Goal: Task Accomplishment & Management: Manage account settings

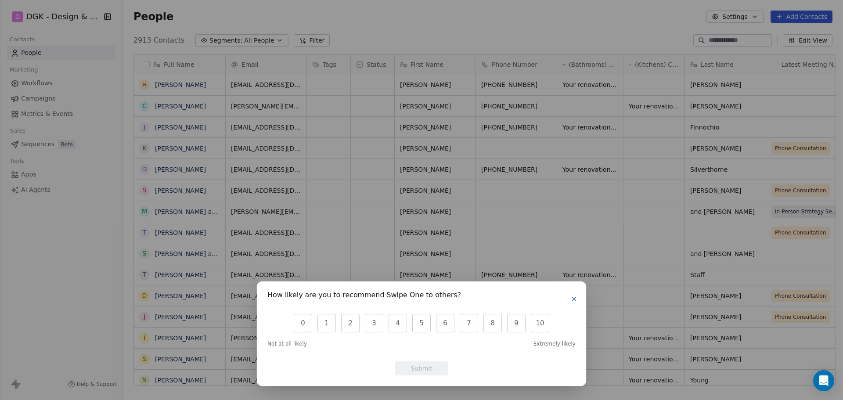
scroll to position [345, 717]
click at [353, 259] on div "How likely are you to recommend Swipe One to others? 0 1 2 3 4 5 6 7 8 9 10 Not…" at bounding box center [421, 200] width 843 height 400
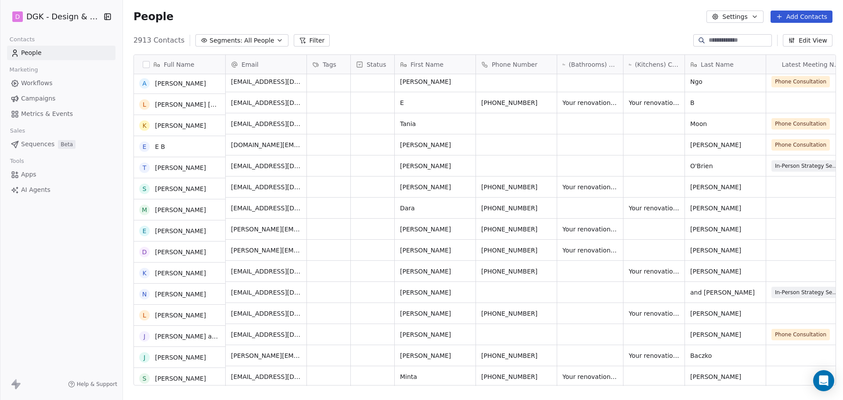
scroll to position [571, 0]
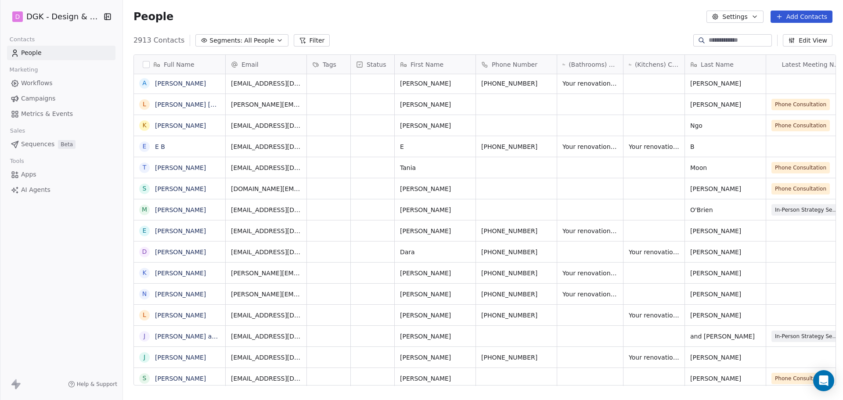
click at [810, 38] on button "Edit View" at bounding box center [808, 40] width 50 height 12
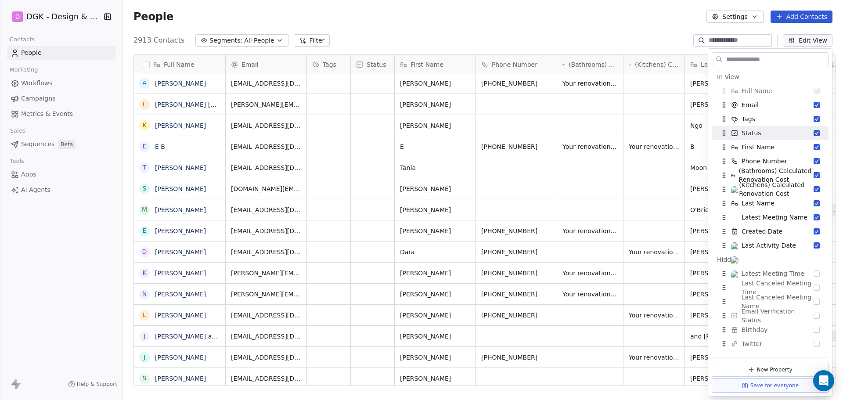
click at [669, 24] on div "People Settings Add Contacts" at bounding box center [483, 16] width 720 height 33
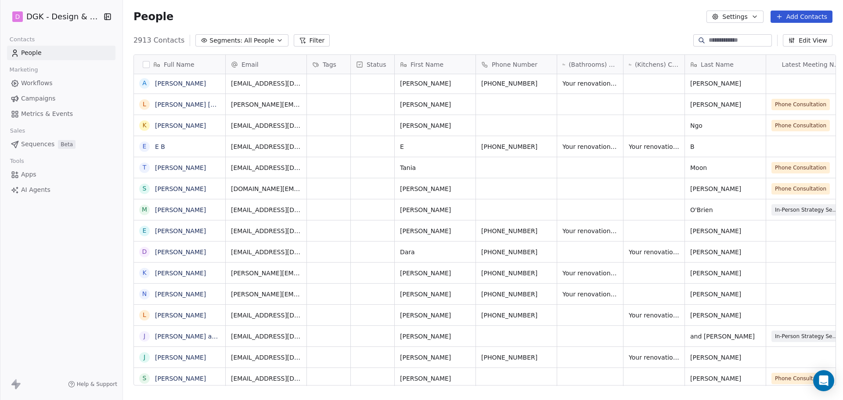
drag, startPoint x: 173, startPoint y: 357, endPoint x: 101, endPoint y: 335, distance: 74.4
click at [101, 335] on div "D DGK - Design & Build Contacts People Marketing Workflows Campaigns Metrics & …" at bounding box center [61, 200] width 122 height 400
click at [213, 356] on icon "grid" at bounding box center [216, 355] width 7 height 7
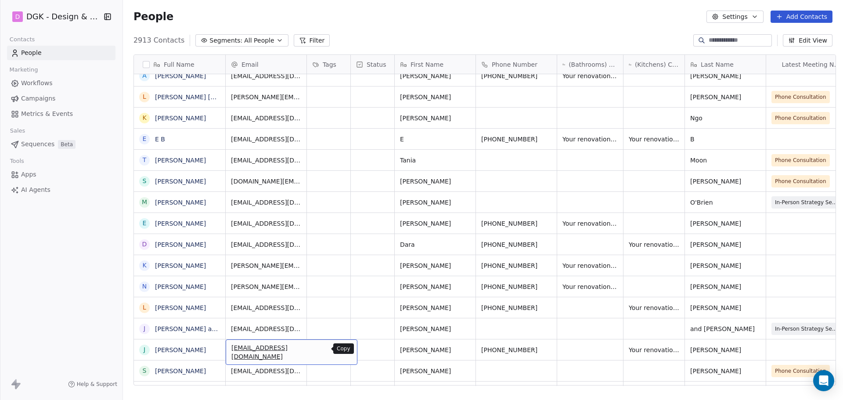
click at [343, 348] on icon "grid" at bounding box center [346, 348] width 7 height 7
click at [543, 352] on button "grid" at bounding box center [548, 348] width 11 height 11
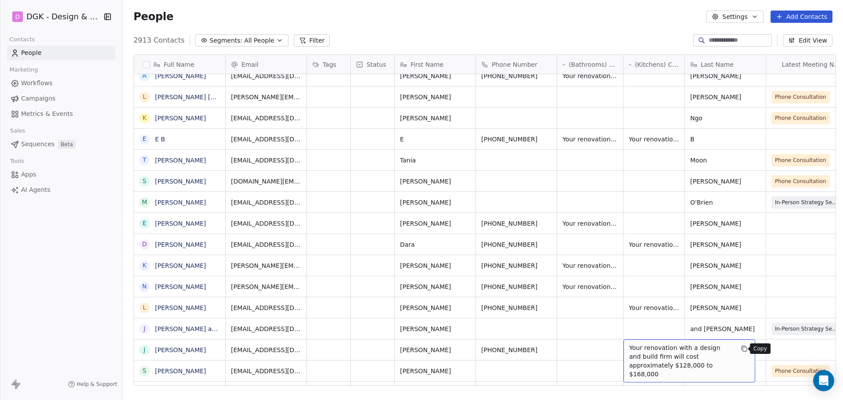
click at [743, 351] on icon "grid" at bounding box center [745, 349] width 4 height 4
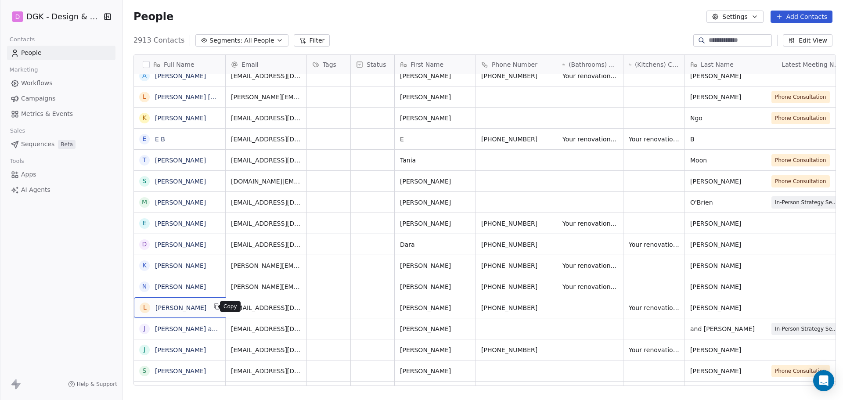
click at [213, 307] on icon "grid" at bounding box center [216, 306] width 7 height 7
click at [345, 306] on icon "grid" at bounding box center [347, 307] width 4 height 4
click at [545, 306] on icon "grid" at bounding box center [548, 306] width 7 height 7
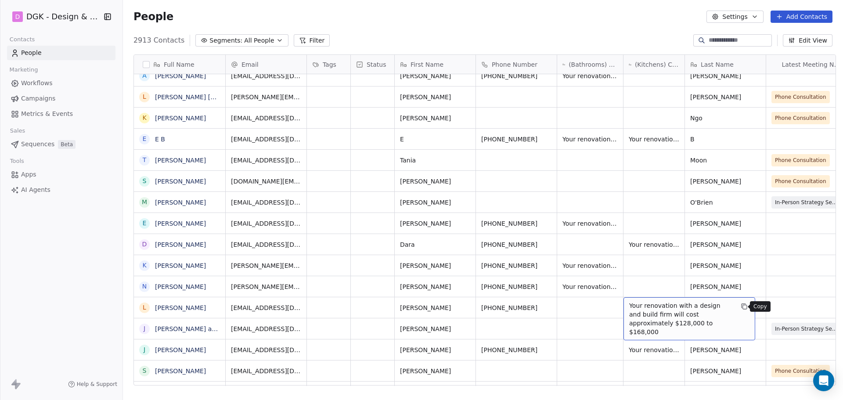
click at [743, 307] on icon "grid" at bounding box center [745, 307] width 4 height 4
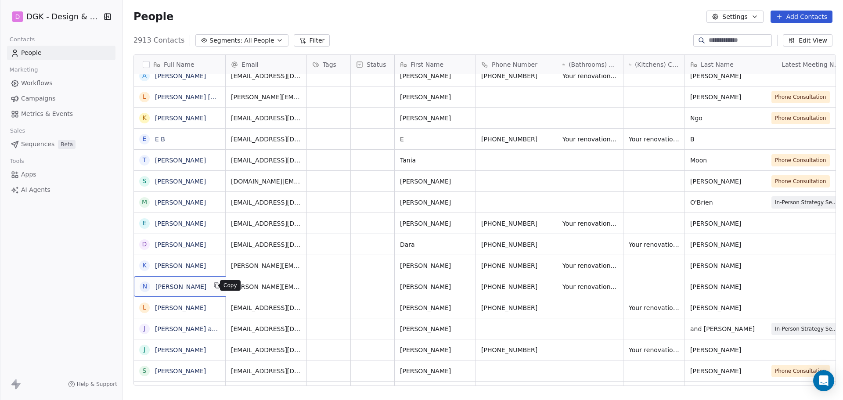
click at [215, 286] on button "grid" at bounding box center [217, 285] width 11 height 11
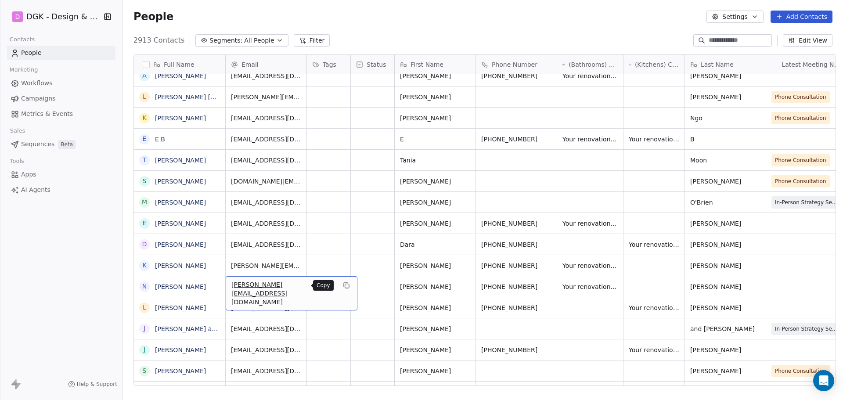
click at [343, 282] on icon "grid" at bounding box center [346, 285] width 7 height 7
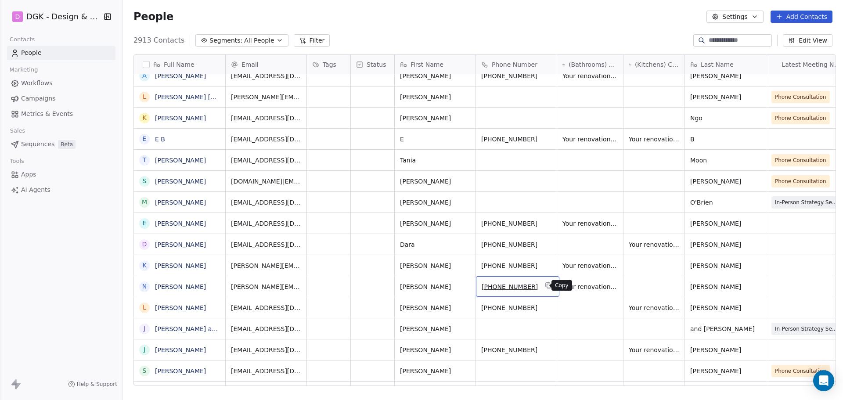
click at [545, 283] on icon "grid" at bounding box center [548, 285] width 7 height 7
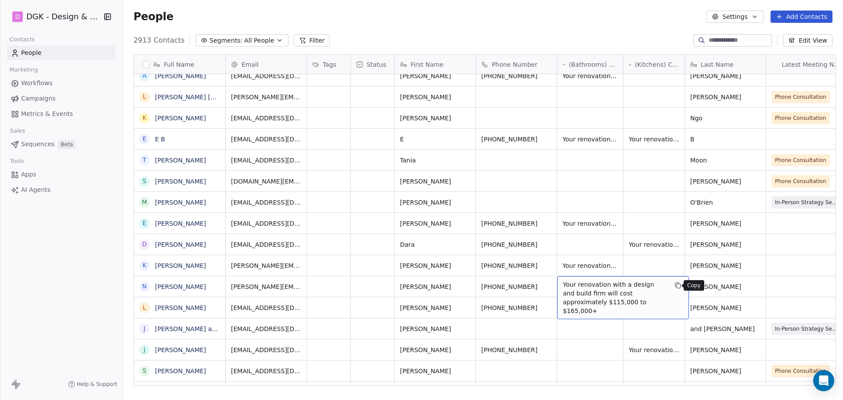
click at [677, 284] on icon "grid" at bounding box center [679, 286] width 4 height 4
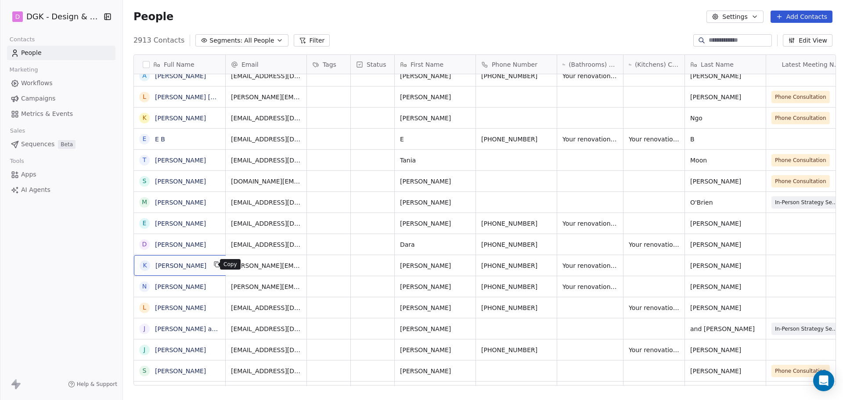
click at [213, 264] on icon "grid" at bounding box center [216, 264] width 7 height 7
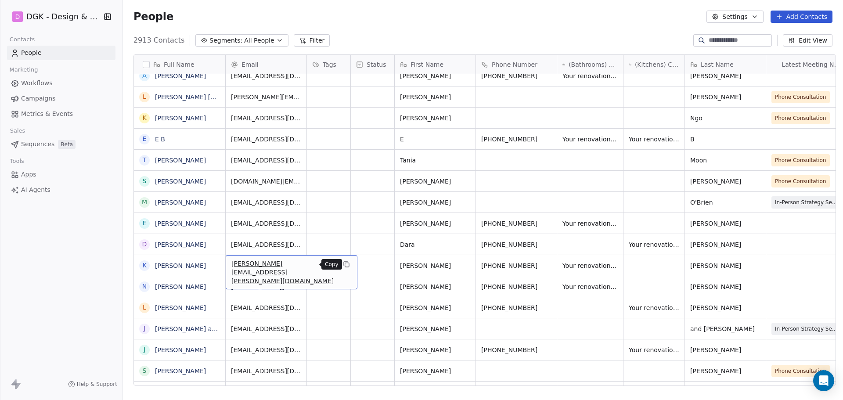
click at [343, 266] on icon "grid" at bounding box center [346, 264] width 7 height 7
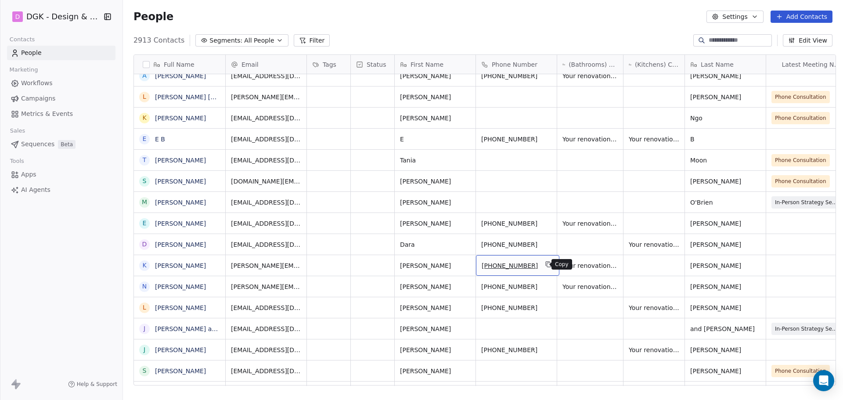
click at [543, 268] on button "grid" at bounding box center [548, 264] width 11 height 11
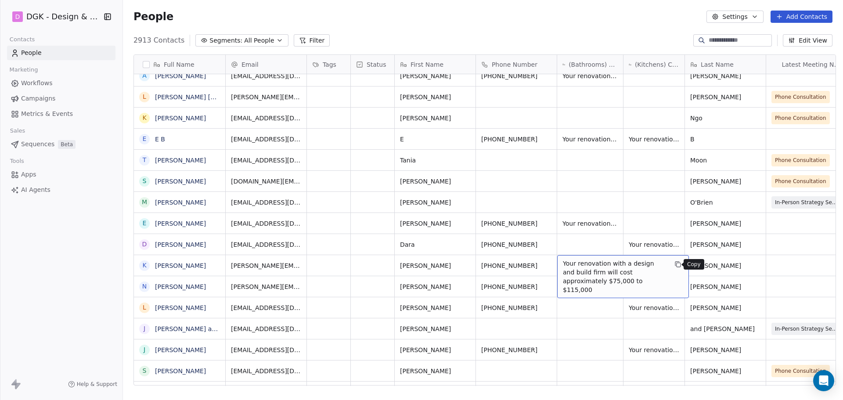
click at [674, 261] on icon "grid" at bounding box center [677, 264] width 7 height 7
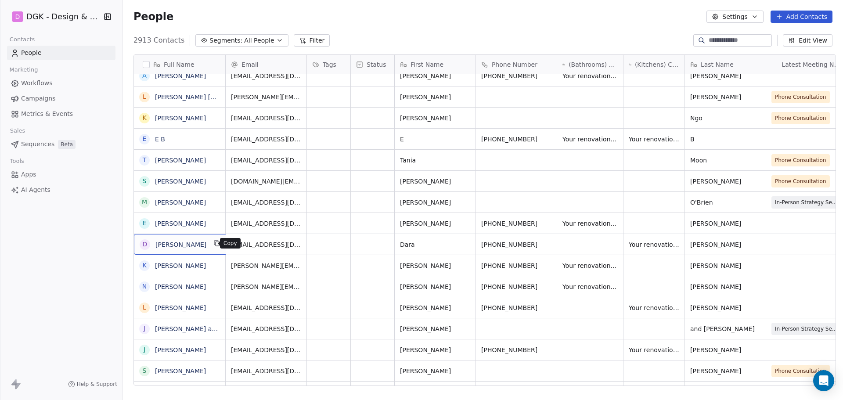
click at [214, 243] on button "grid" at bounding box center [217, 243] width 11 height 11
drag, startPoint x: 304, startPoint y: 242, endPoint x: 304, endPoint y: 234, distance: 8.8
click at [343, 242] on icon "grid" at bounding box center [346, 243] width 7 height 7
click at [547, 246] on icon "grid" at bounding box center [549, 244] width 4 height 4
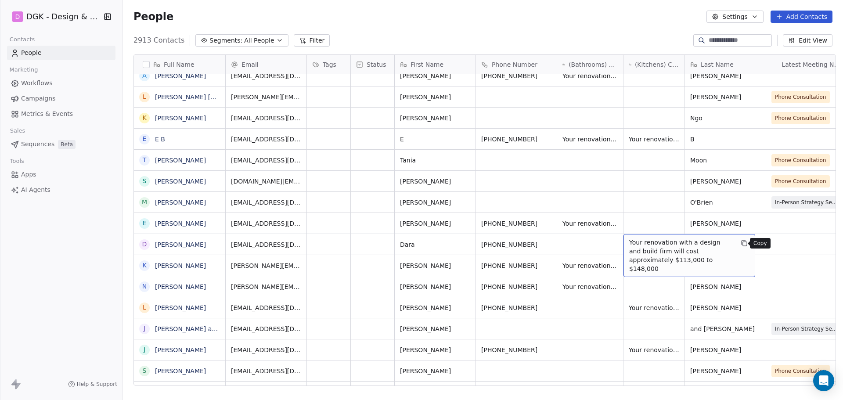
click at [741, 242] on icon "grid" at bounding box center [744, 243] width 7 height 7
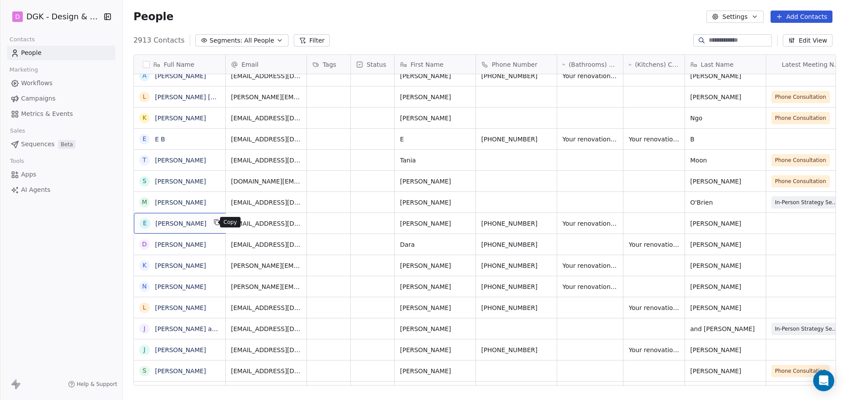
click at [215, 220] on button "grid" at bounding box center [217, 222] width 11 height 11
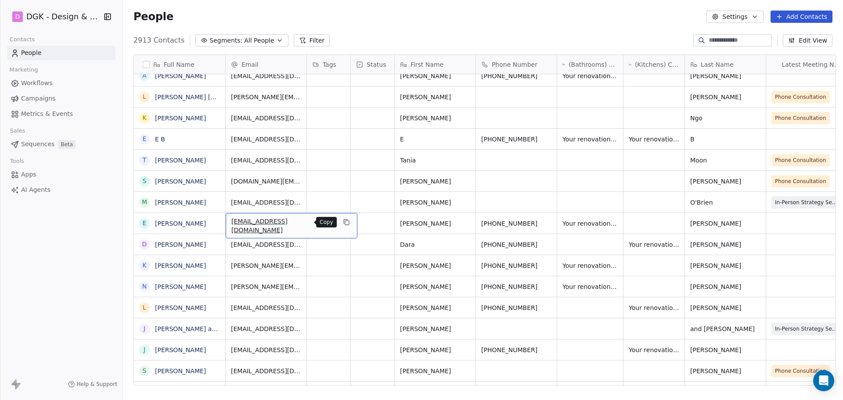
click at [343, 222] on icon "grid" at bounding box center [346, 222] width 7 height 7
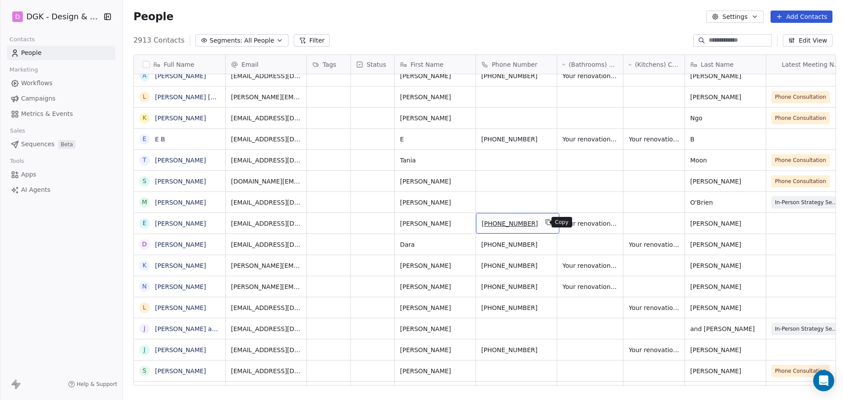
click at [545, 221] on icon "grid" at bounding box center [548, 222] width 7 height 7
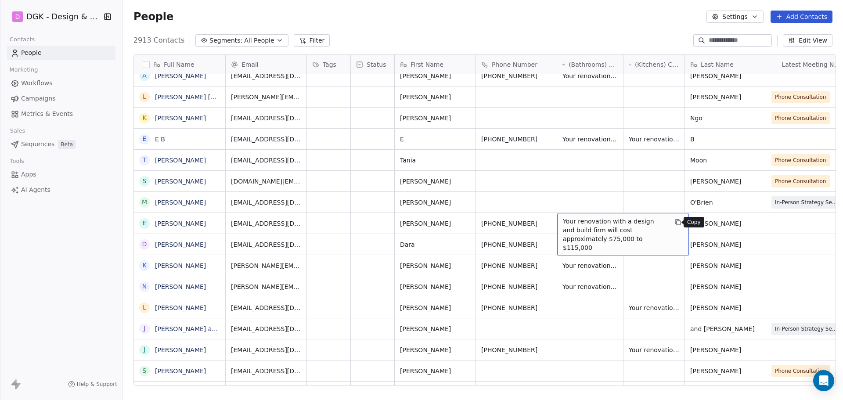
click at [674, 224] on icon "grid" at bounding box center [677, 222] width 7 height 7
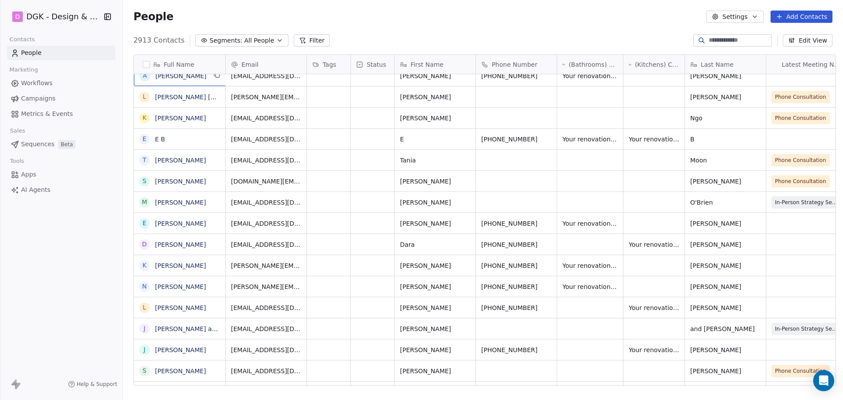
scroll to position [569, 0]
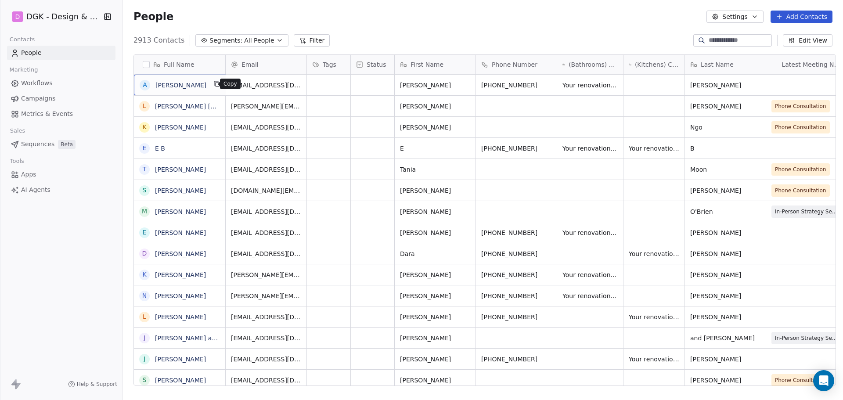
click at [213, 83] on icon "grid" at bounding box center [216, 83] width 7 height 7
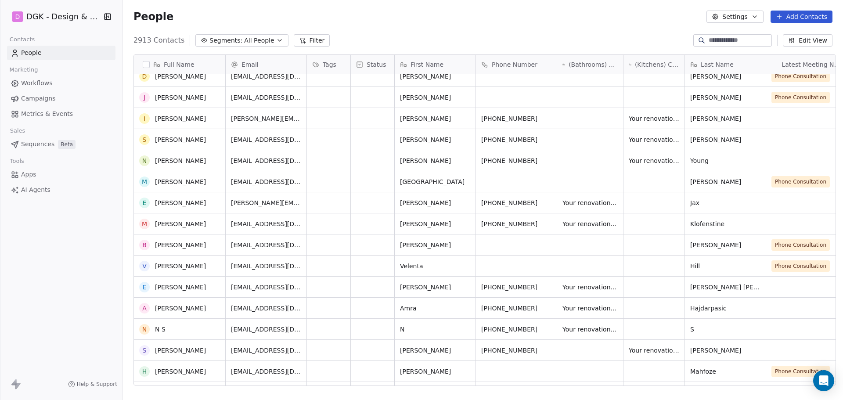
scroll to position [220, 0]
click at [217, 348] on icon "grid" at bounding box center [216, 348] width 4 height 4
click at [343, 349] on icon "grid" at bounding box center [346, 348] width 7 height 7
click at [545, 348] on icon "grid" at bounding box center [548, 348] width 7 height 7
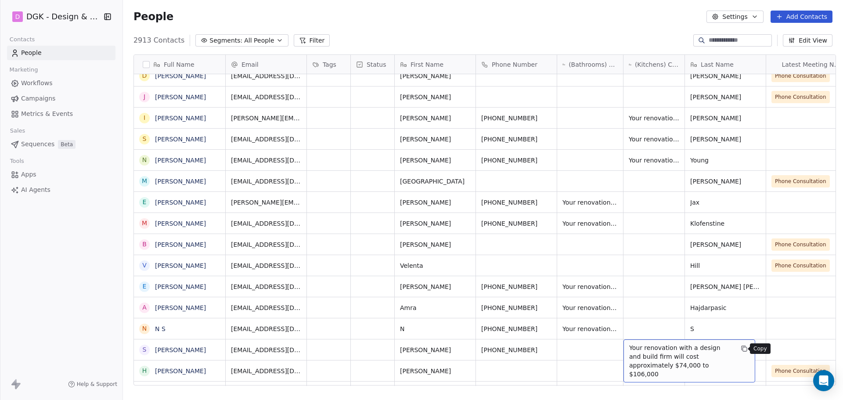
click at [742, 349] on icon "grid" at bounding box center [744, 348] width 7 height 7
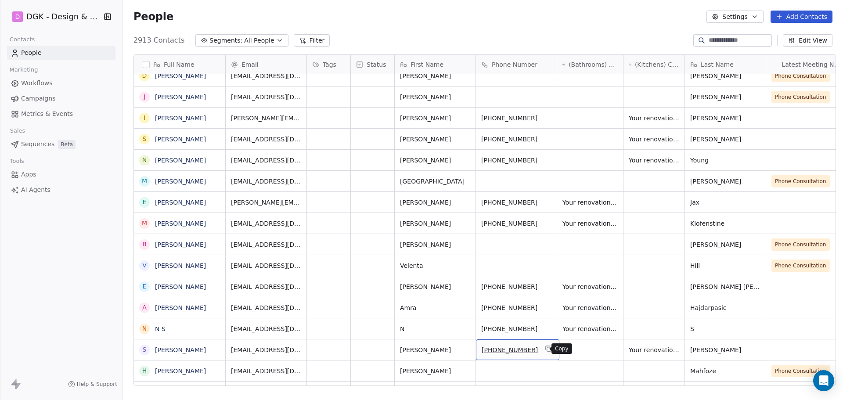
click at [545, 349] on icon "grid" at bounding box center [548, 348] width 7 height 7
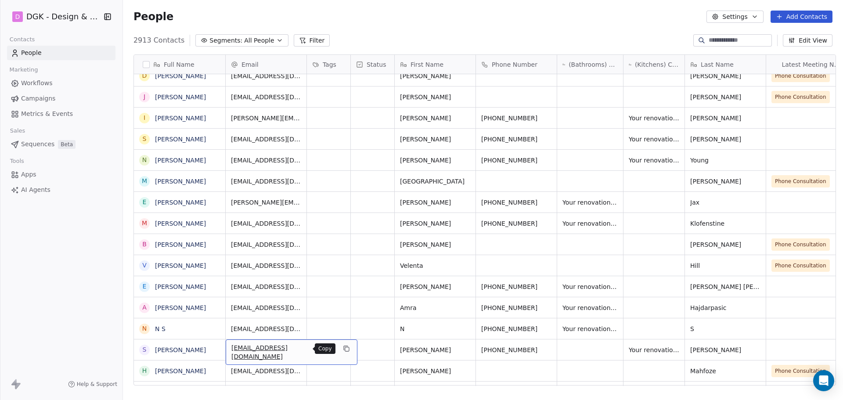
click at [344, 349] on icon "grid" at bounding box center [346, 348] width 4 height 4
click at [220, 351] on icon "grid" at bounding box center [218, 349] width 4 height 4
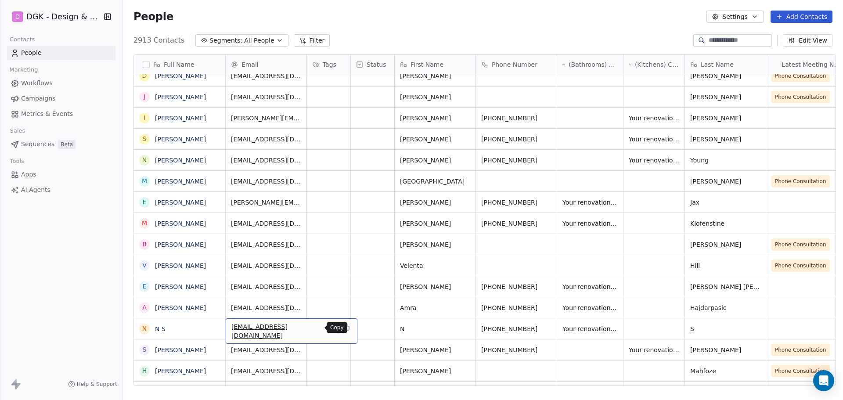
click at [343, 329] on icon "grid" at bounding box center [346, 327] width 7 height 7
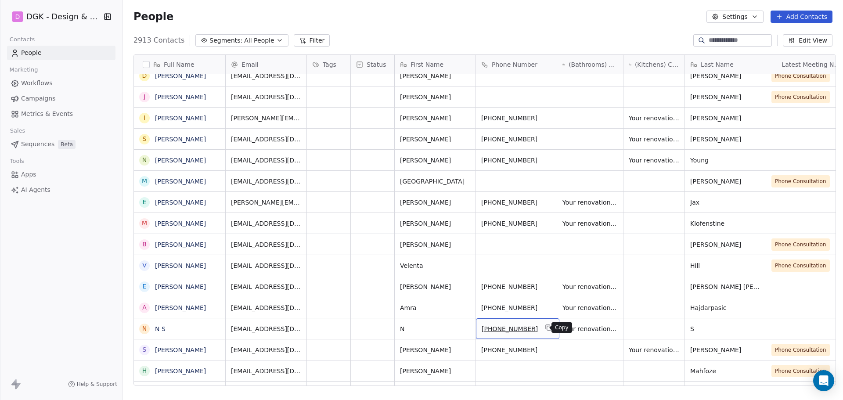
click at [547, 326] on icon "grid" at bounding box center [549, 328] width 4 height 4
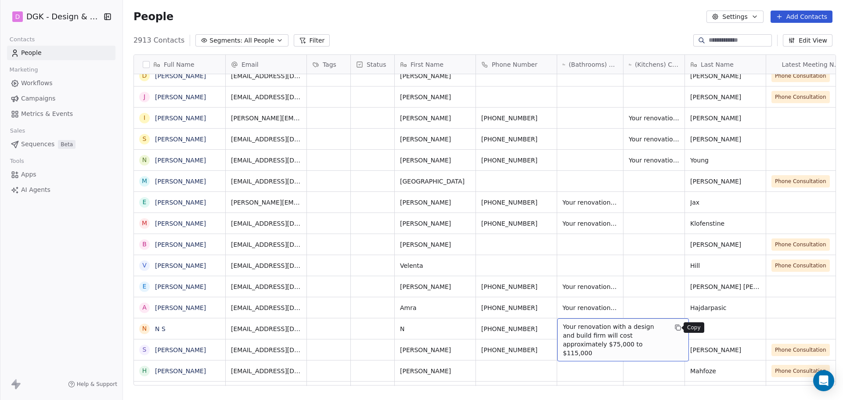
click at [674, 330] on icon "grid" at bounding box center [677, 327] width 7 height 7
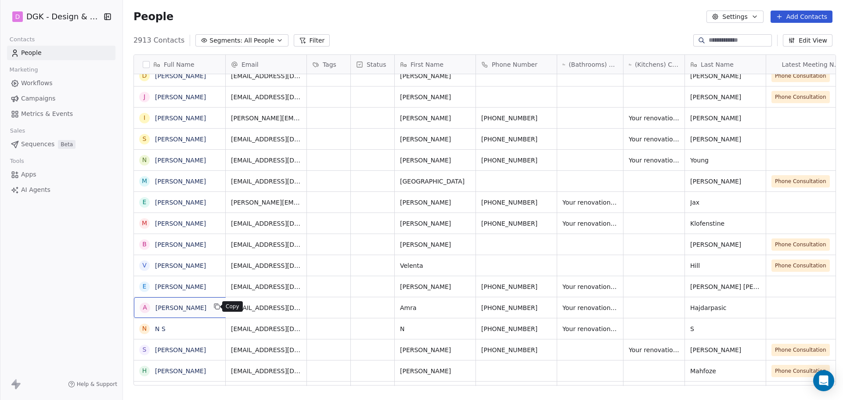
click at [214, 308] on icon "grid" at bounding box center [216, 306] width 7 height 7
click at [343, 306] on icon "grid" at bounding box center [346, 306] width 7 height 7
click at [545, 309] on icon "grid" at bounding box center [548, 306] width 7 height 7
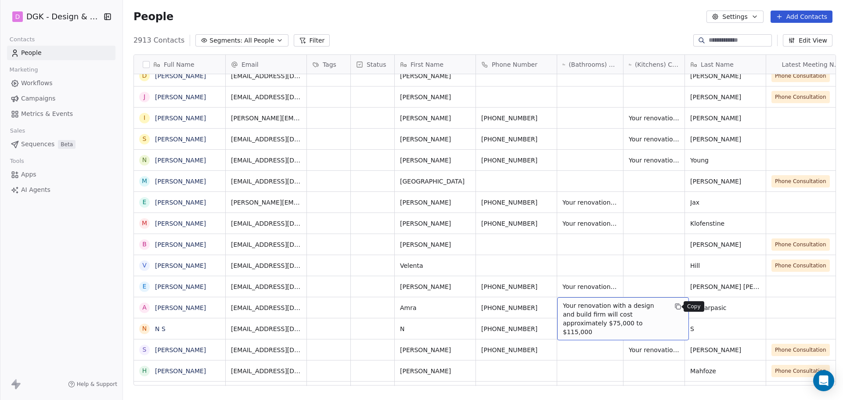
click at [677, 305] on icon "grid" at bounding box center [679, 307] width 4 height 4
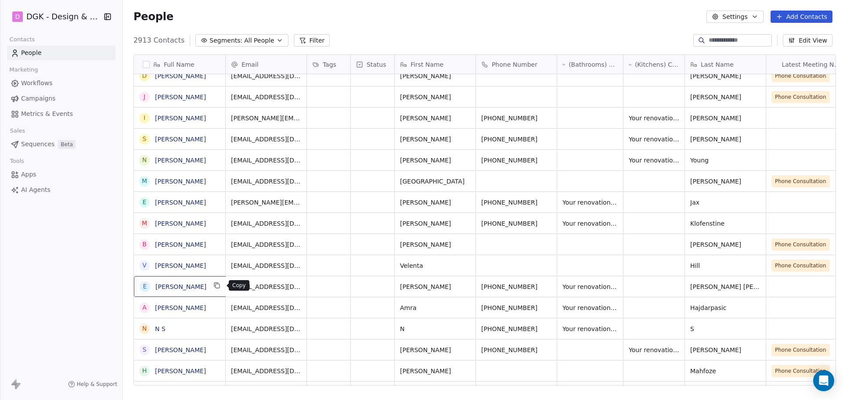
click at [217, 284] on icon "grid" at bounding box center [216, 285] width 7 height 7
click at [343, 284] on icon "grid" at bounding box center [346, 285] width 7 height 7
click at [547, 285] on icon "grid" at bounding box center [549, 286] width 4 height 4
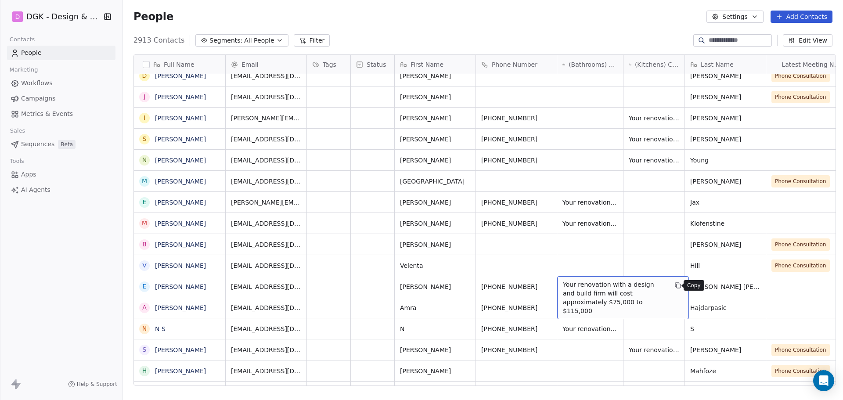
click at [674, 284] on icon "grid" at bounding box center [677, 285] width 7 height 7
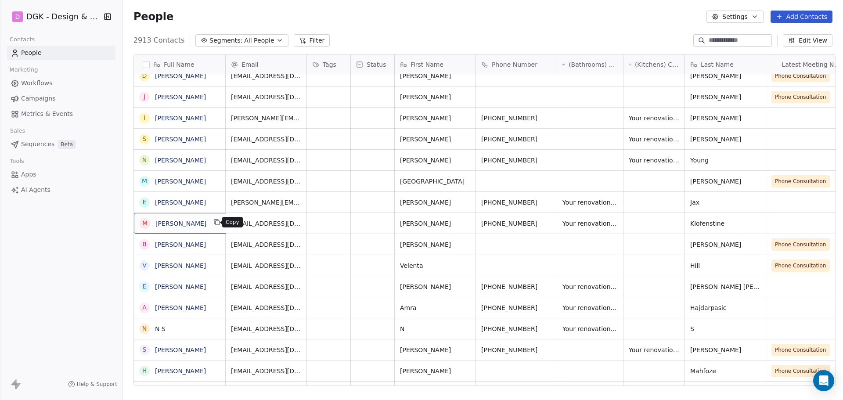
click at [213, 224] on icon "grid" at bounding box center [216, 222] width 7 height 7
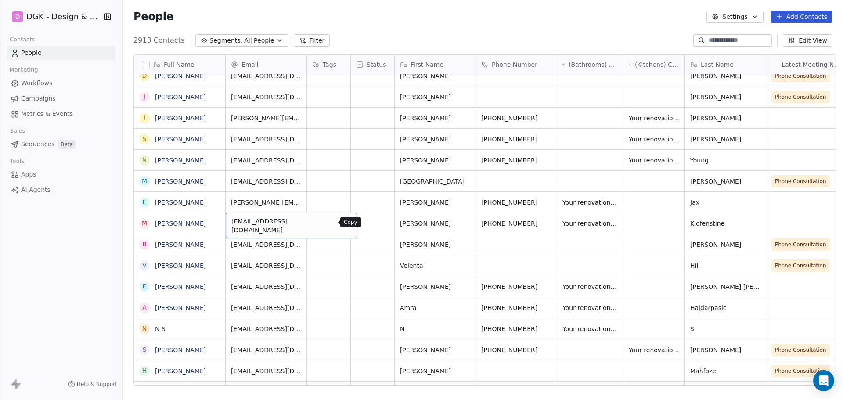
click at [345, 221] on icon "grid" at bounding box center [347, 223] width 4 height 4
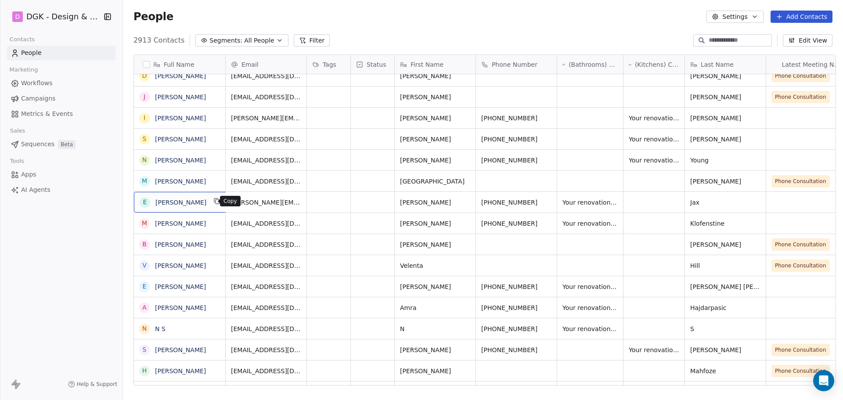
click at [214, 198] on icon "grid" at bounding box center [216, 201] width 7 height 7
click at [545, 202] on icon "grid" at bounding box center [548, 201] width 7 height 7
click at [343, 200] on icon "grid" at bounding box center [346, 201] width 7 height 7
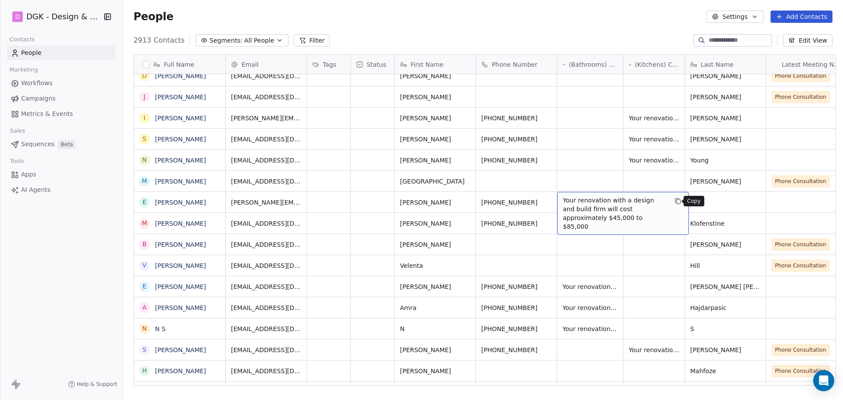
click at [677, 203] on icon "grid" at bounding box center [679, 202] width 4 height 4
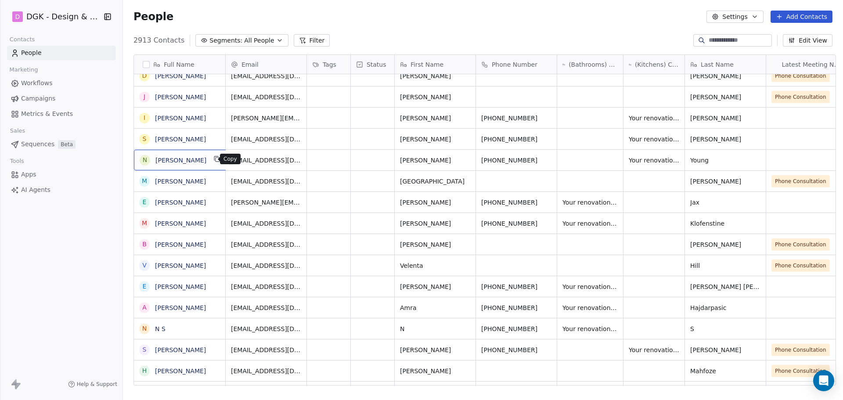
click at [213, 158] on icon "grid" at bounding box center [216, 158] width 7 height 7
click at [343, 158] on icon "grid" at bounding box center [346, 158] width 7 height 7
click at [545, 160] on icon "grid" at bounding box center [548, 158] width 7 height 7
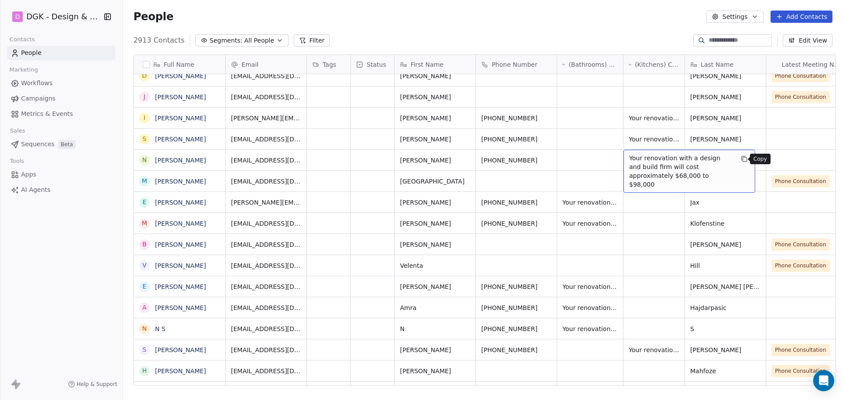
click at [743, 162] on icon "grid" at bounding box center [745, 160] width 4 height 4
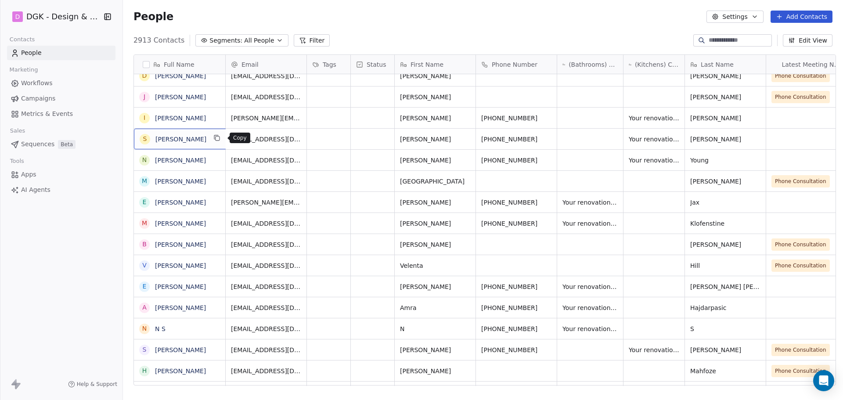
click at [218, 138] on icon "grid" at bounding box center [216, 137] width 7 height 7
click at [215, 117] on button "grid" at bounding box center [217, 117] width 11 height 11
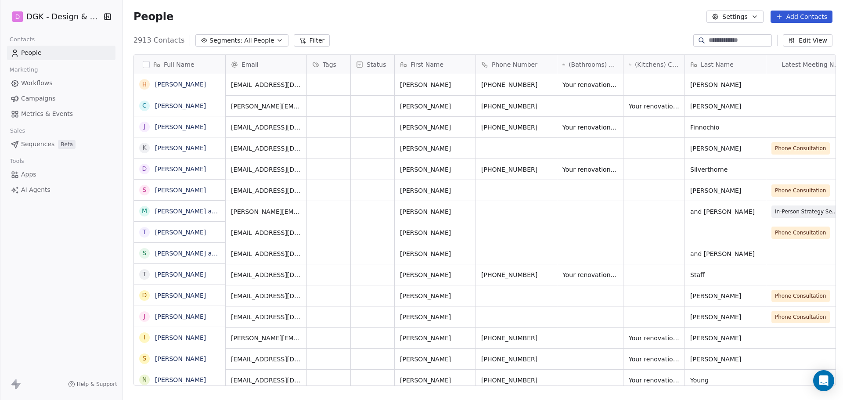
scroll to position [0, 0]
click at [219, 166] on icon "grid" at bounding box center [216, 168] width 7 height 7
click at [345, 171] on icon "grid" at bounding box center [347, 169] width 4 height 4
click at [545, 168] on icon "grid" at bounding box center [548, 168] width 7 height 7
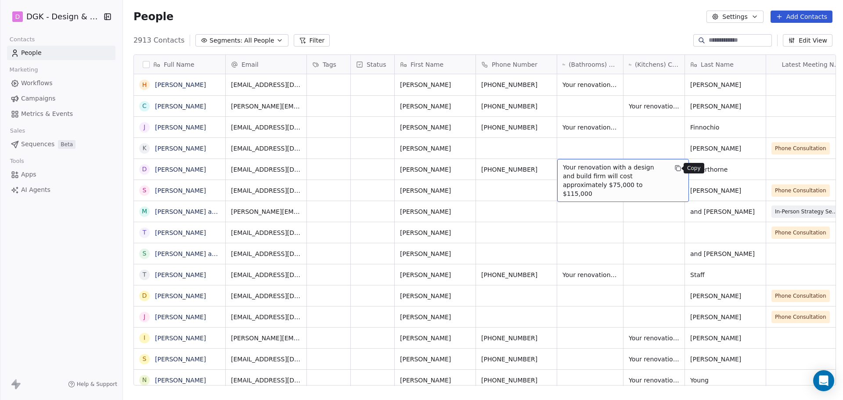
click at [677, 170] on icon "grid" at bounding box center [677, 168] width 7 height 7
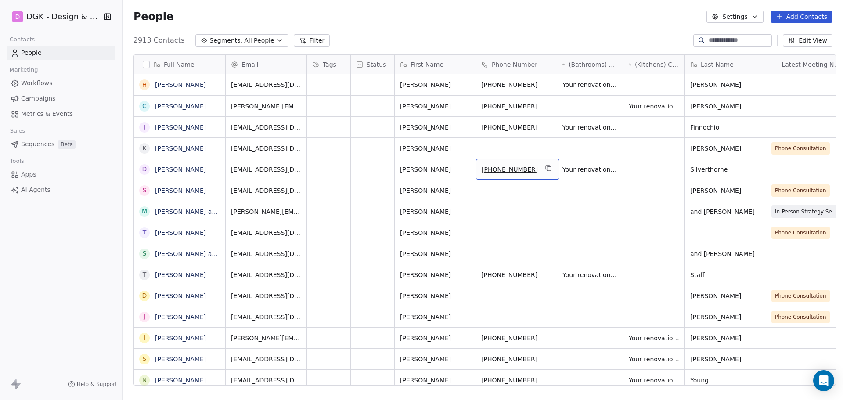
drag, startPoint x: 521, startPoint y: 168, endPoint x: 486, endPoint y: 174, distance: 35.6
click at [486, 174] on div "[PHONE_NUMBER]" at bounding box center [517, 169] width 83 height 21
drag, startPoint x: 486, startPoint y: 171, endPoint x: 517, endPoint y: 170, distance: 31.2
click at [517, 170] on span "[PHONE_NUMBER]" at bounding box center [510, 169] width 56 height 9
drag, startPoint x: 542, startPoint y: 165, endPoint x: 450, endPoint y: 1, distance: 187.3
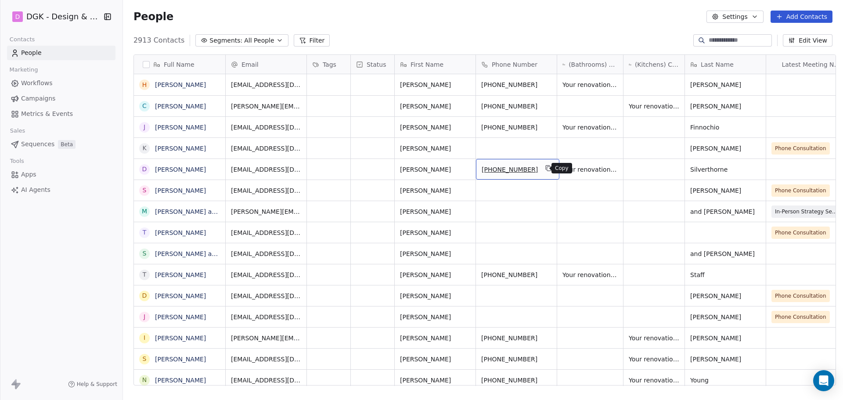
click at [545, 165] on icon "grid" at bounding box center [548, 168] width 7 height 7
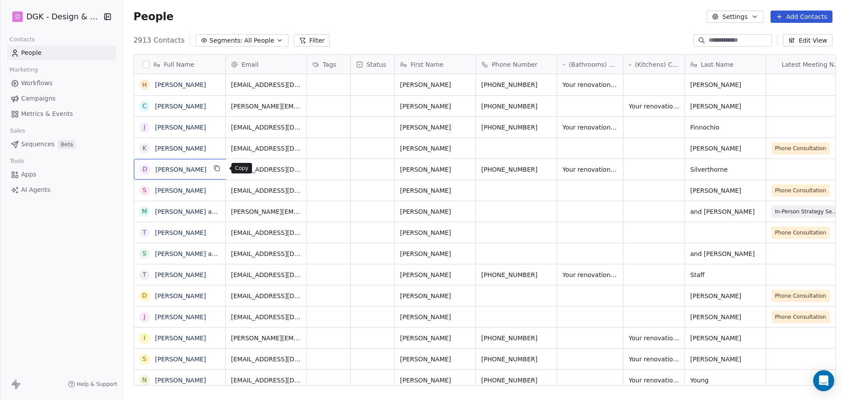
click at [220, 166] on icon "grid" at bounding box center [216, 168] width 7 height 7
click at [343, 169] on icon "grid" at bounding box center [346, 168] width 7 height 7
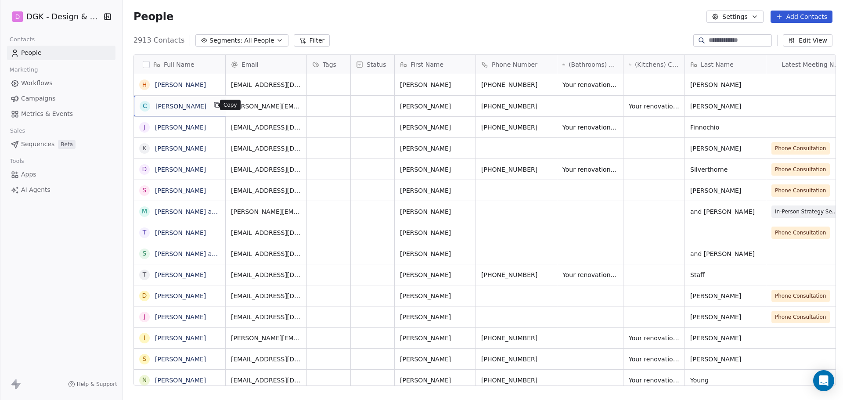
click at [214, 104] on icon "grid" at bounding box center [216, 104] width 7 height 7
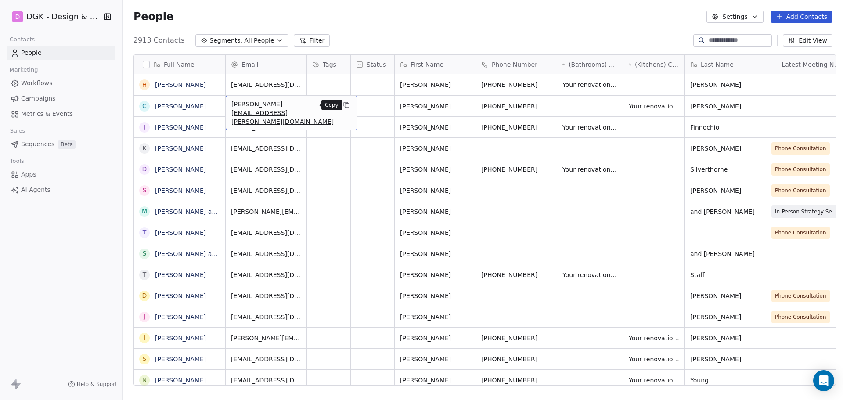
click at [343, 104] on icon "grid" at bounding box center [346, 104] width 7 height 7
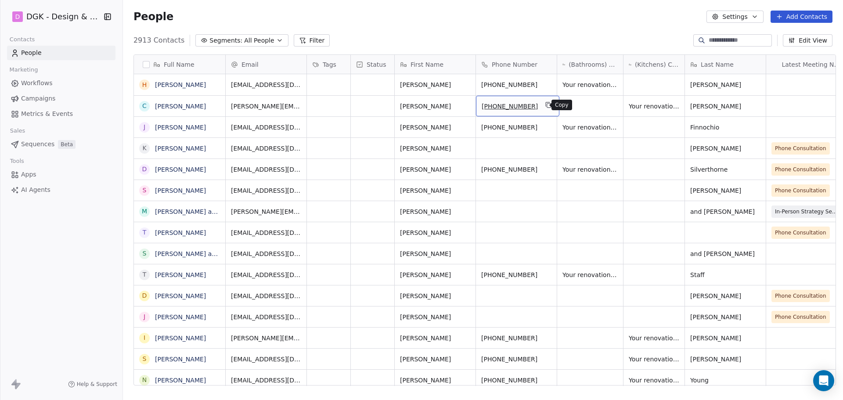
click at [545, 105] on icon "grid" at bounding box center [548, 104] width 7 height 7
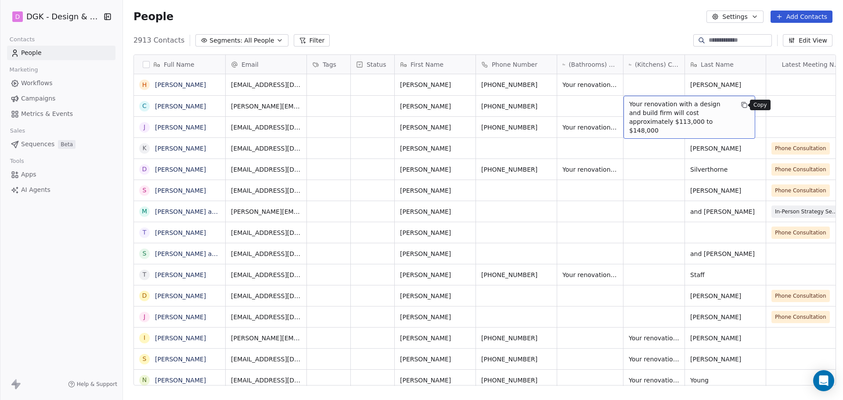
click at [739, 103] on button "grid" at bounding box center [744, 105] width 11 height 11
